Goal: Task Accomplishment & Management: Manage account settings

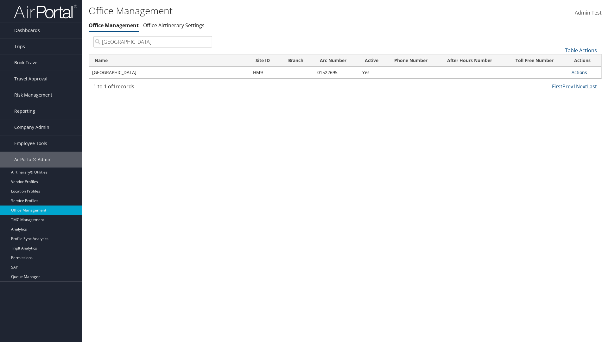
type input "[GEOGRAPHIC_DATA]"
click at [579, 72] on link "Actions" at bounding box center [580, 72] width 16 height 6
click at [559, 92] on link "View Accounts" at bounding box center [559, 92] width 54 height 11
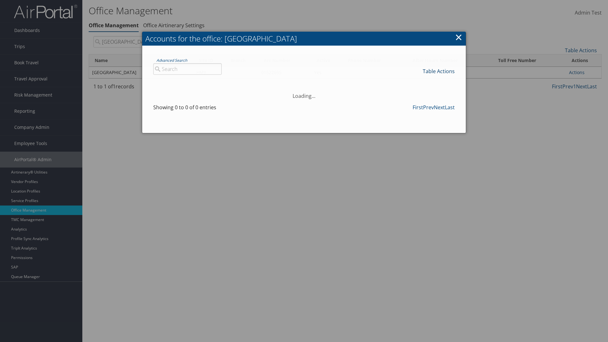
click at [439, 71] on link "Table Actions" at bounding box center [439, 71] width 32 height 7
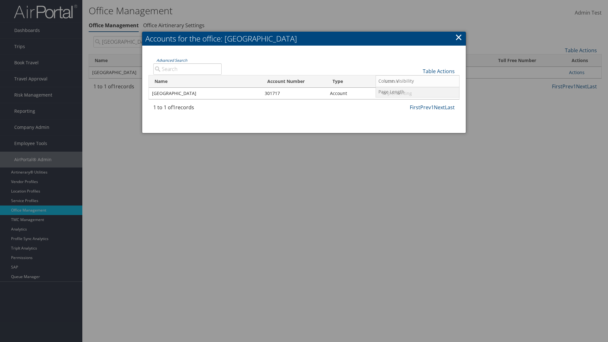
click at [418, 92] on link "Page Length" at bounding box center [417, 91] width 83 height 11
click at [418, 92] on link "25" at bounding box center [417, 92] width 83 height 11
click at [439, 71] on link "Table Actions" at bounding box center [439, 71] width 32 height 7
click at [418, 92] on link "Page Length" at bounding box center [417, 91] width 83 height 11
click at [418, 103] on link "50" at bounding box center [417, 103] width 83 height 11
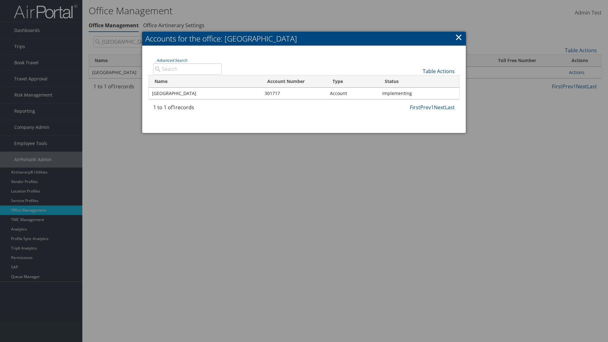
click at [439, 71] on link "Table Actions" at bounding box center [439, 71] width 32 height 7
click at [418, 92] on link "Page Length" at bounding box center [417, 91] width 83 height 11
click at [418, 114] on link "100" at bounding box center [417, 114] width 83 height 11
click at [439, 71] on link "Table Actions" at bounding box center [439, 71] width 32 height 7
click at [418, 81] on link "Column Visibility" at bounding box center [417, 81] width 83 height 11
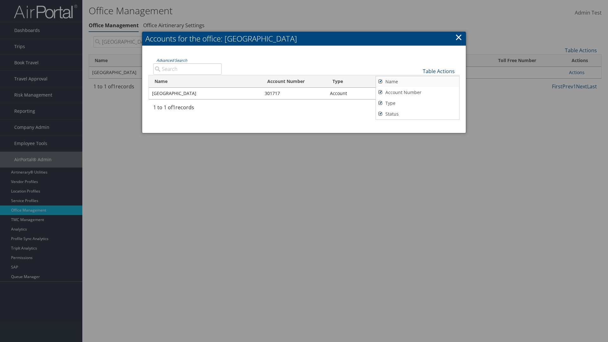
click at [418, 81] on link "Name" at bounding box center [417, 81] width 83 height 11
click at [418, 92] on link "Account Number" at bounding box center [417, 92] width 83 height 11
click at [418, 103] on link "Type" at bounding box center [417, 103] width 83 height 11
